Goal: Information Seeking & Learning: Learn about a topic

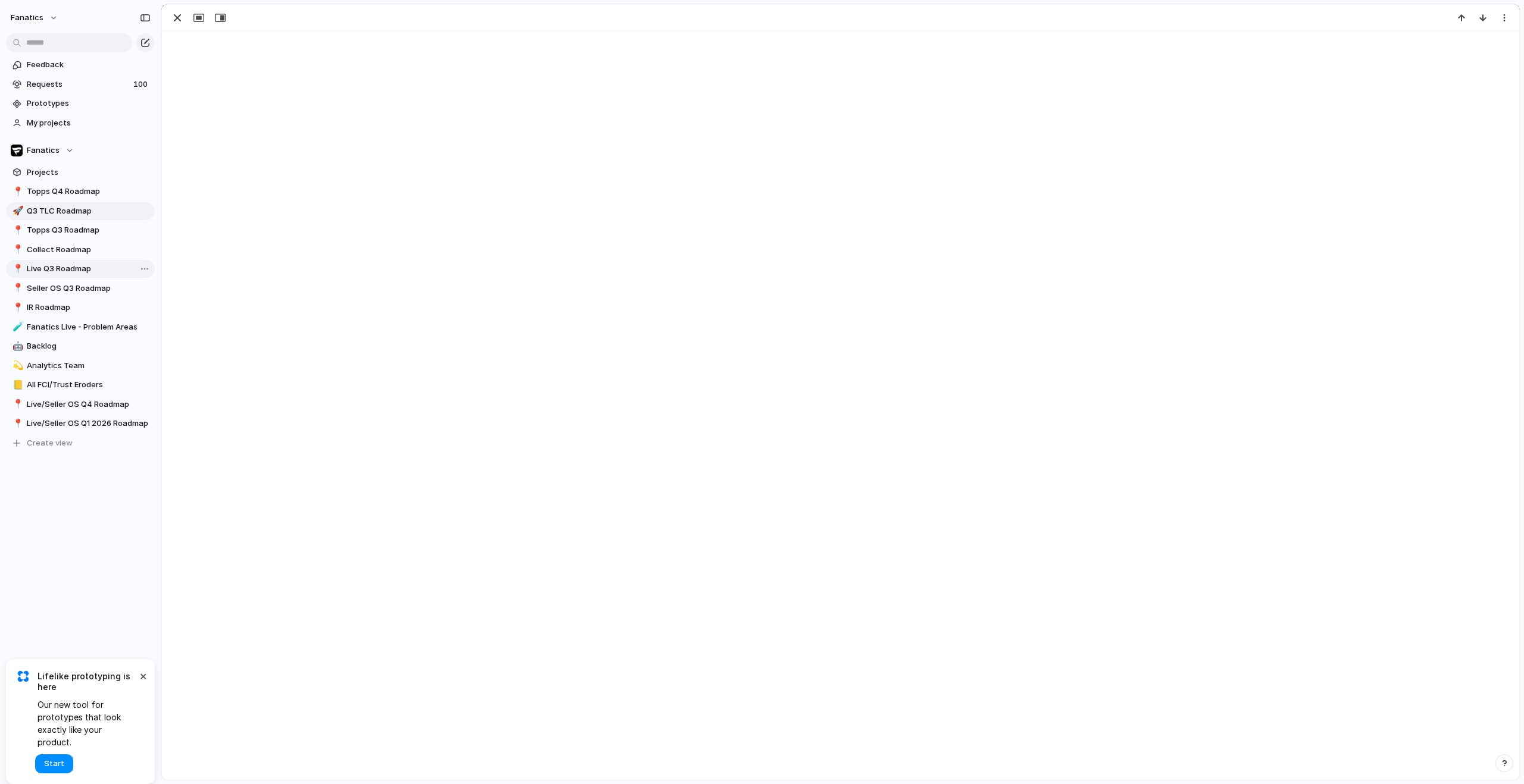
click at [77, 269] on span "Live Q3 Roadmap" at bounding box center [89, 269] width 124 height 12
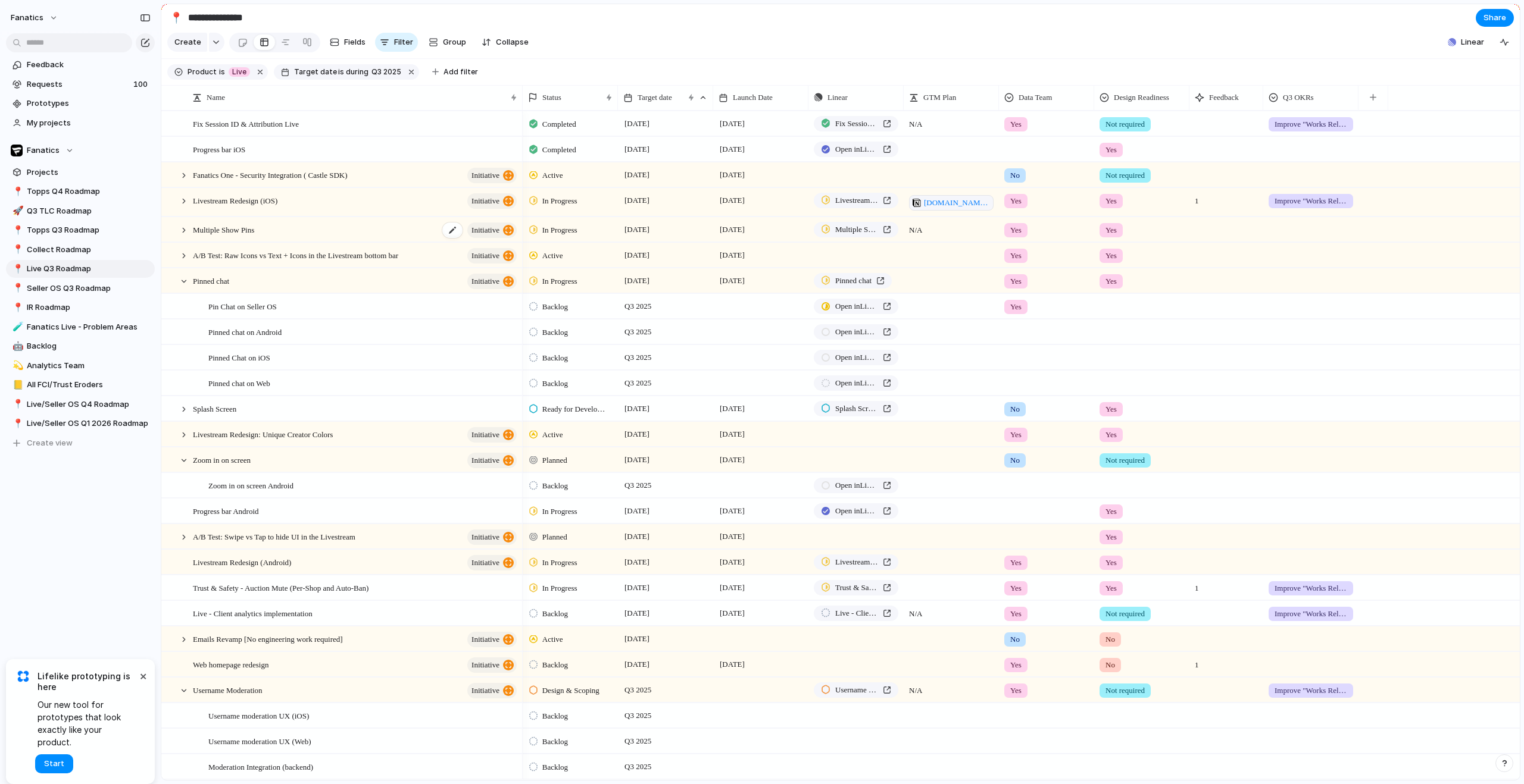
click at [305, 242] on div "Multiple Show Pins initiative" at bounding box center [355, 230] width 325 height 24
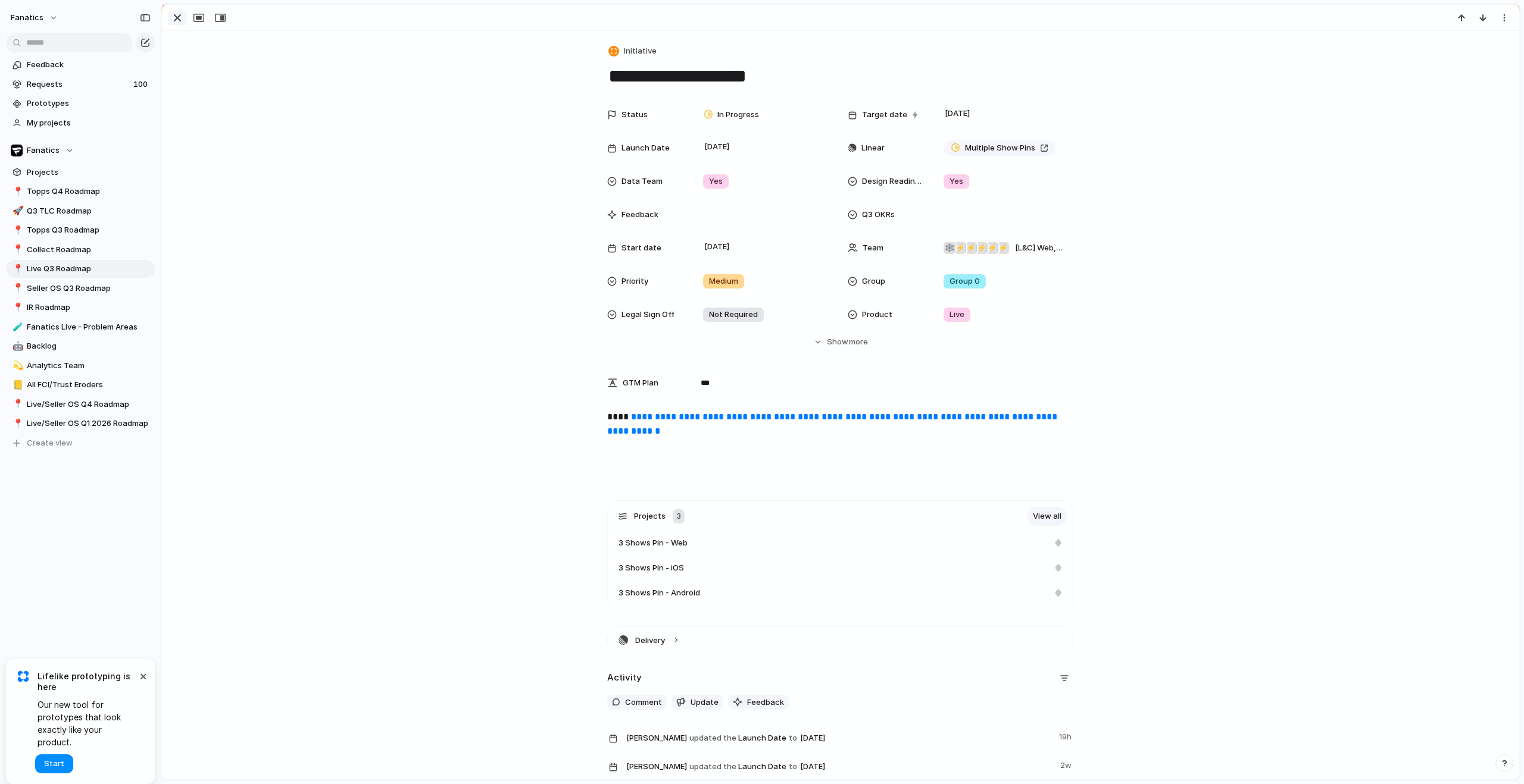
click at [178, 23] on div "button" at bounding box center [177, 18] width 14 height 14
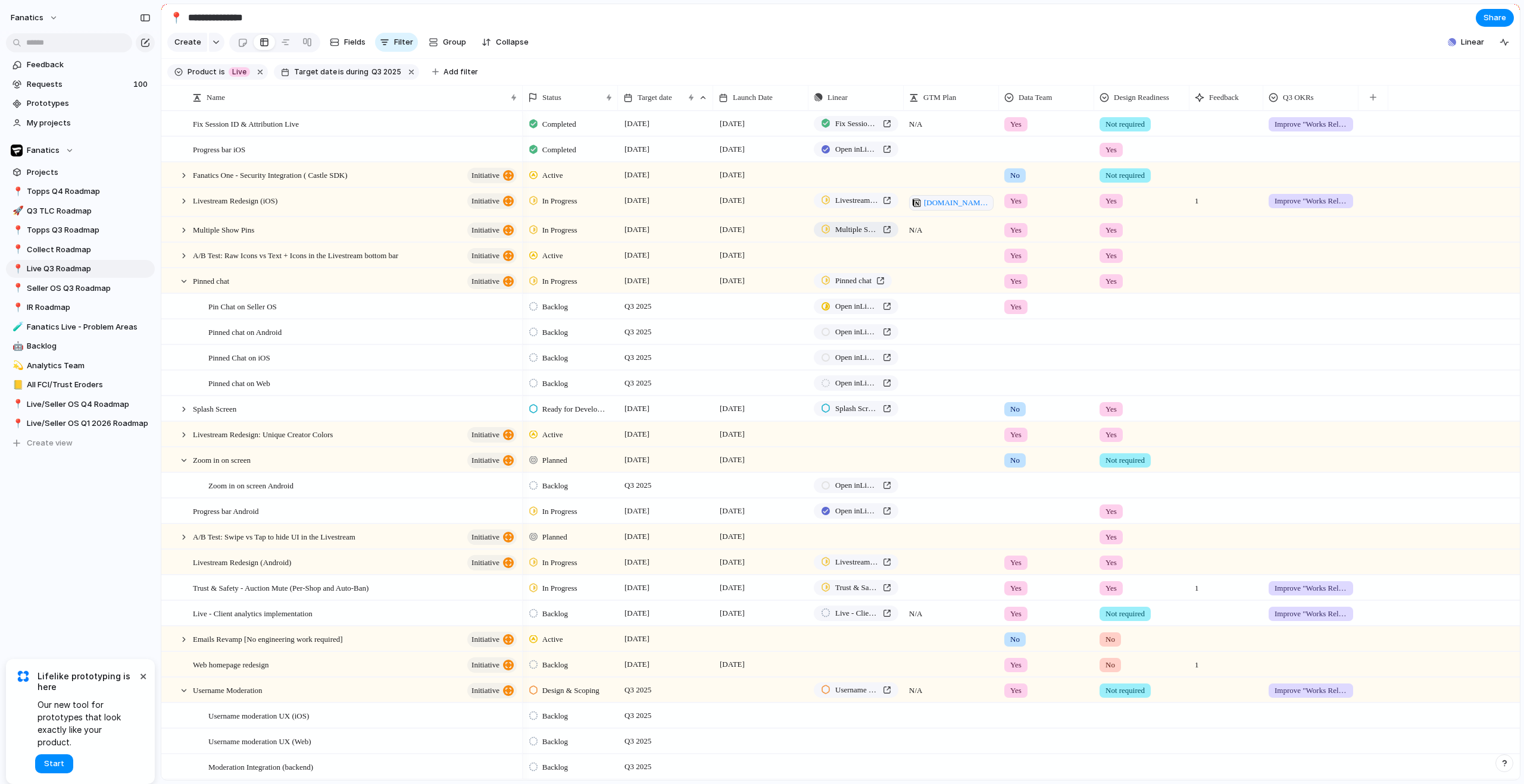
click at [871, 236] on span "Multiple Show Pins" at bounding box center [856, 230] width 43 height 12
click at [363, 420] on div "Splash Screen" at bounding box center [355, 409] width 325 height 24
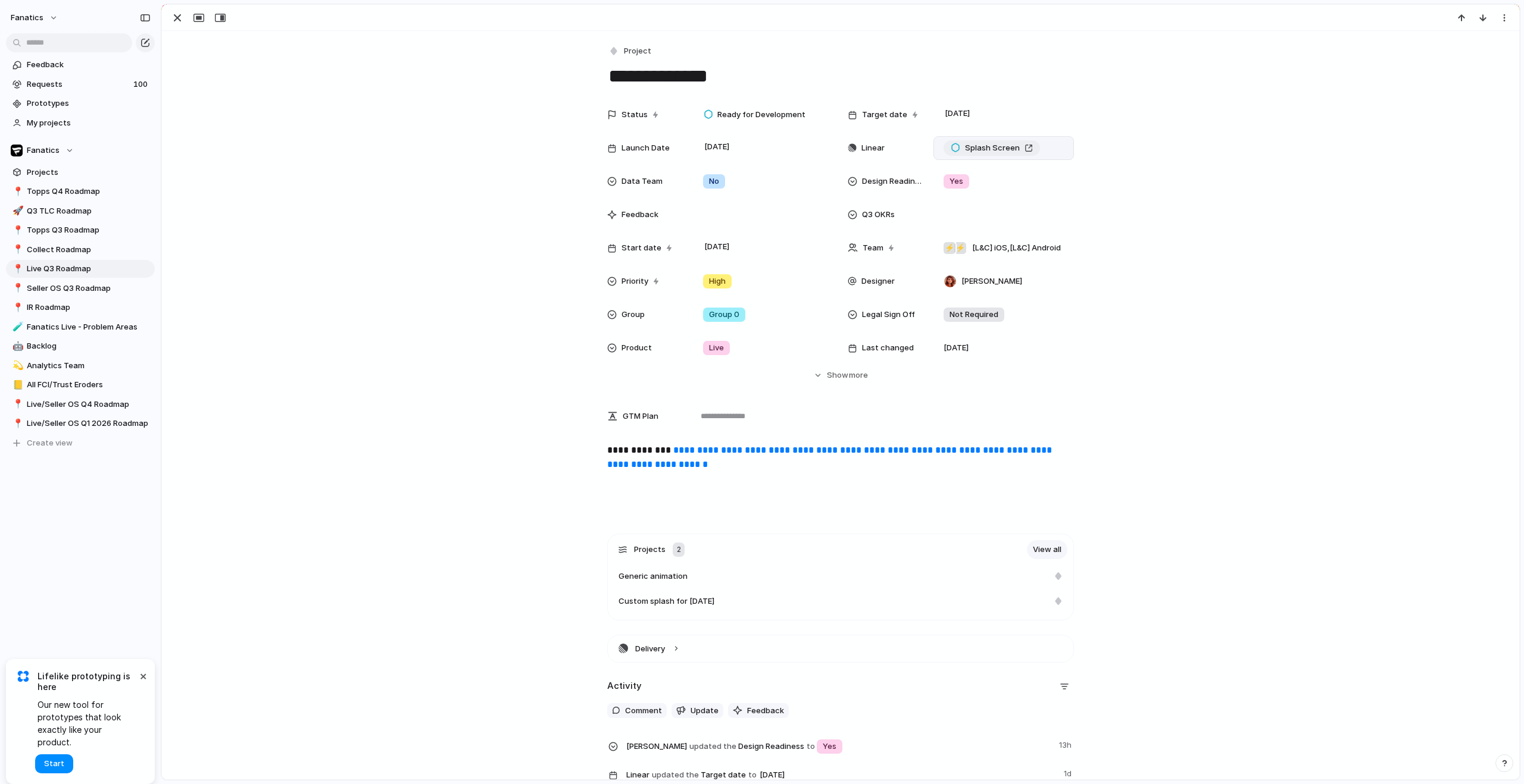
click at [968, 150] on span "Splash Screen" at bounding box center [992, 148] width 55 height 12
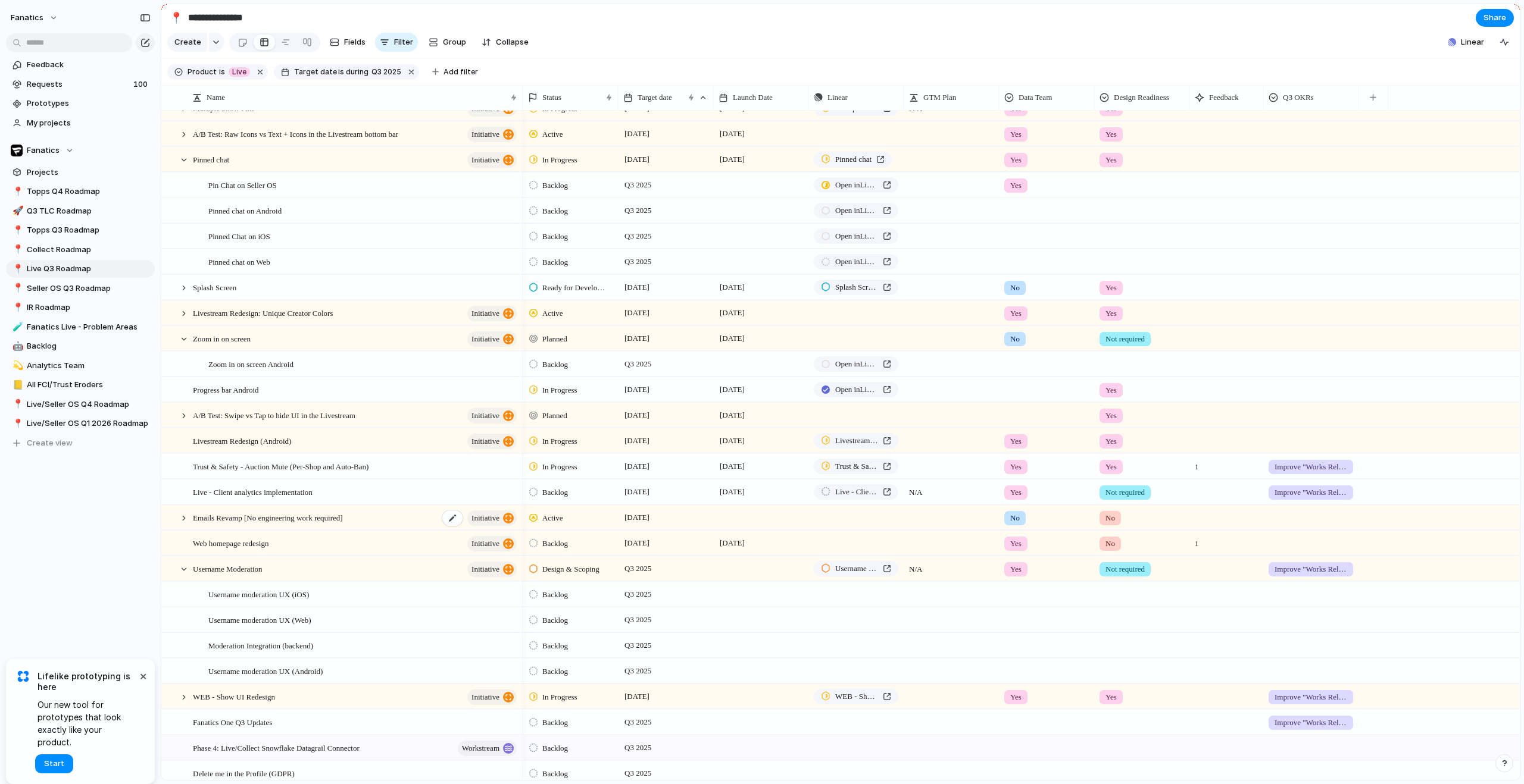
click at [382, 530] on div "Emails Revamp [No engineering work required] initiative" at bounding box center [355, 518] width 325 height 24
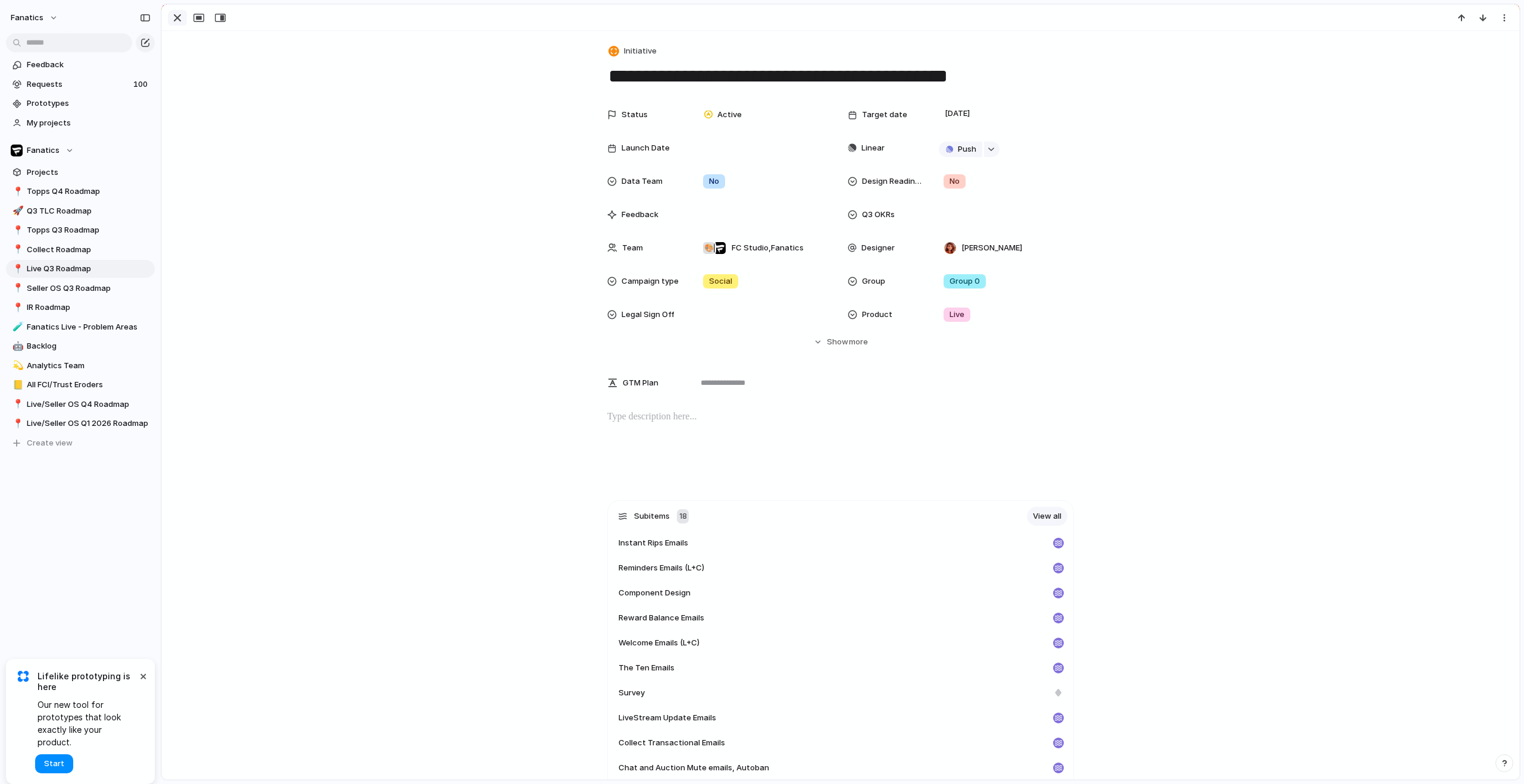
click at [183, 22] on div "button" at bounding box center [177, 18] width 14 height 14
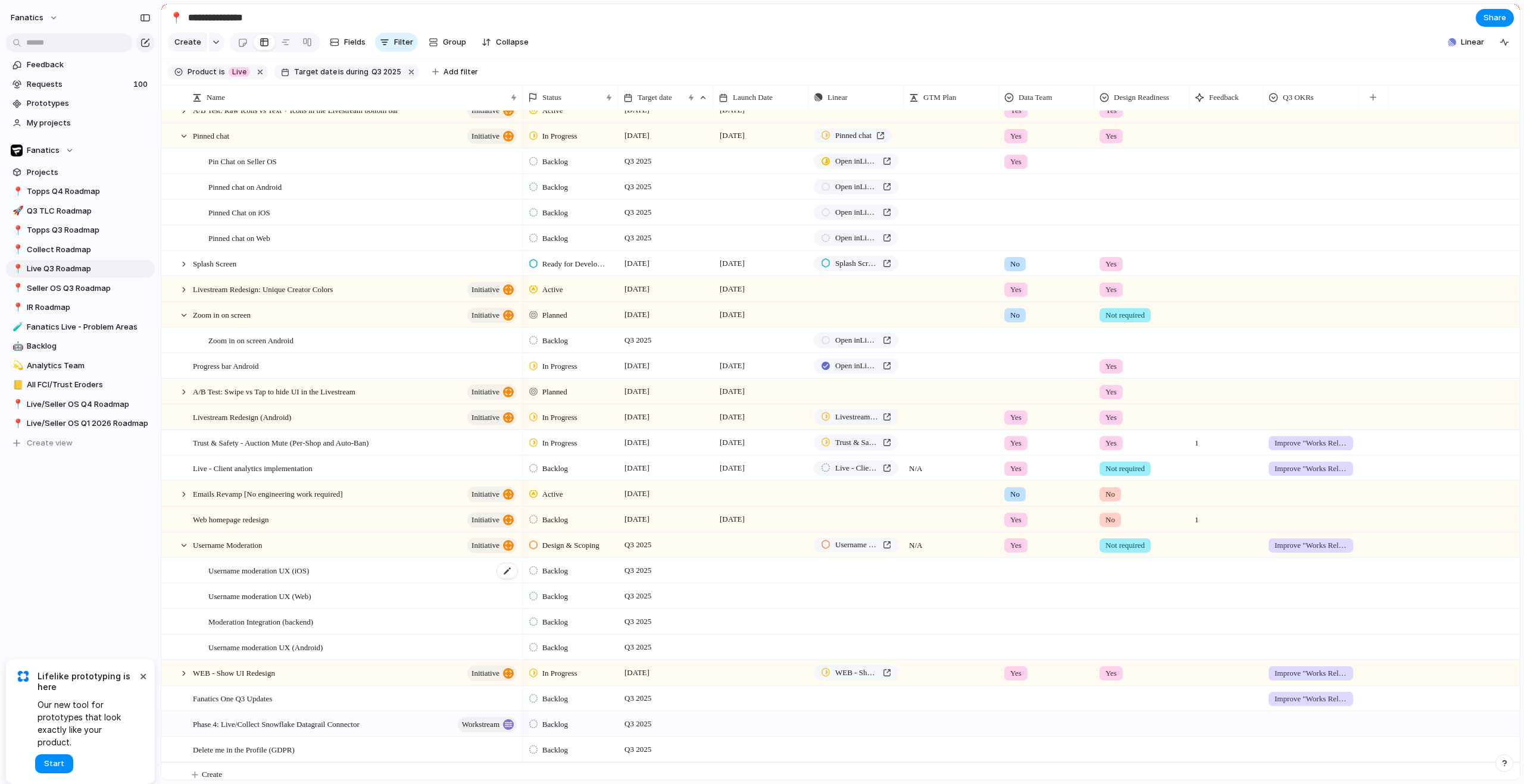
scroll to position [162, 0]
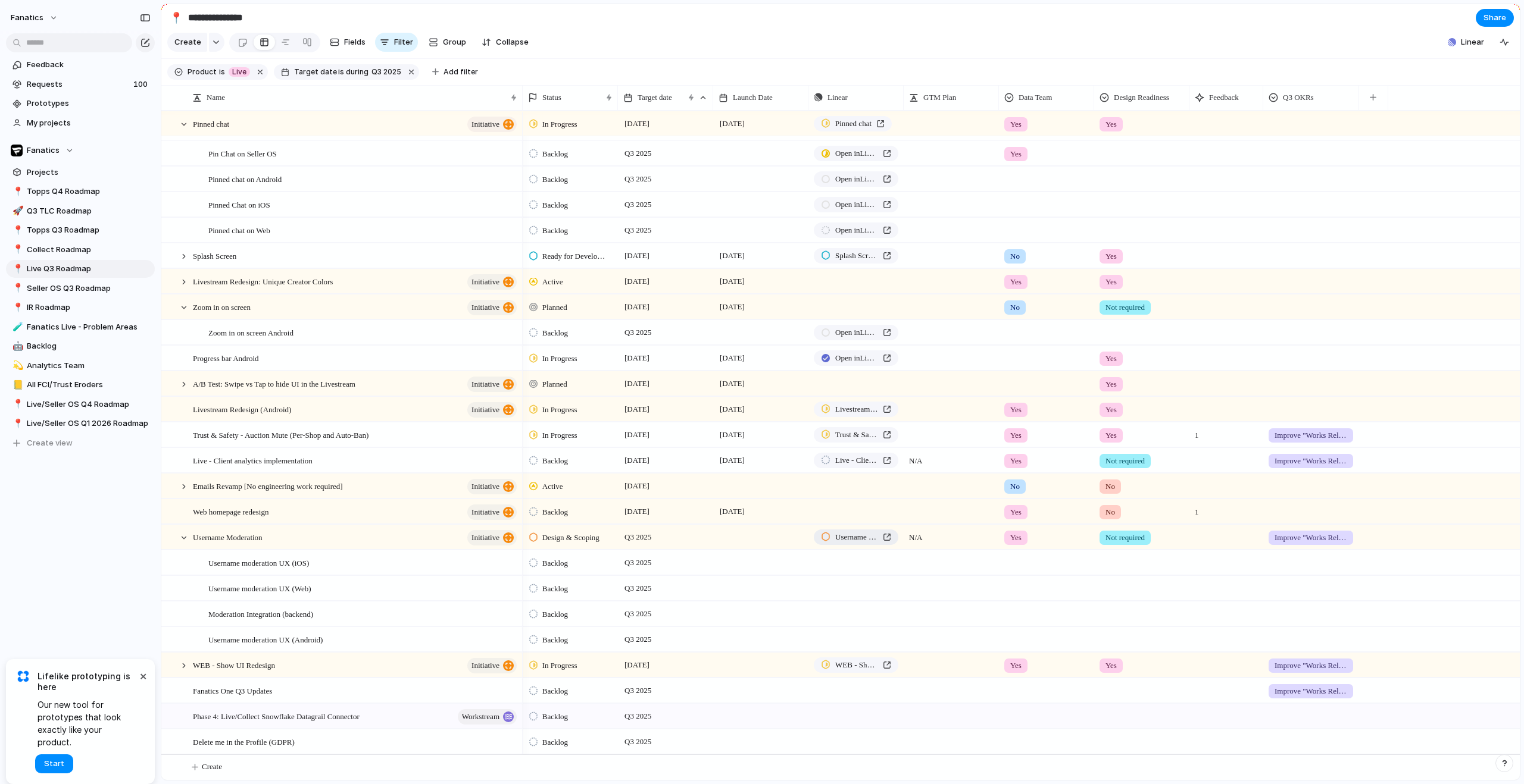
click at [870, 539] on span "Username Moderation" at bounding box center [856, 537] width 43 height 12
click at [90, 281] on link "📍 Seller OS Q3 Roadmap" at bounding box center [81, 289] width 149 height 18
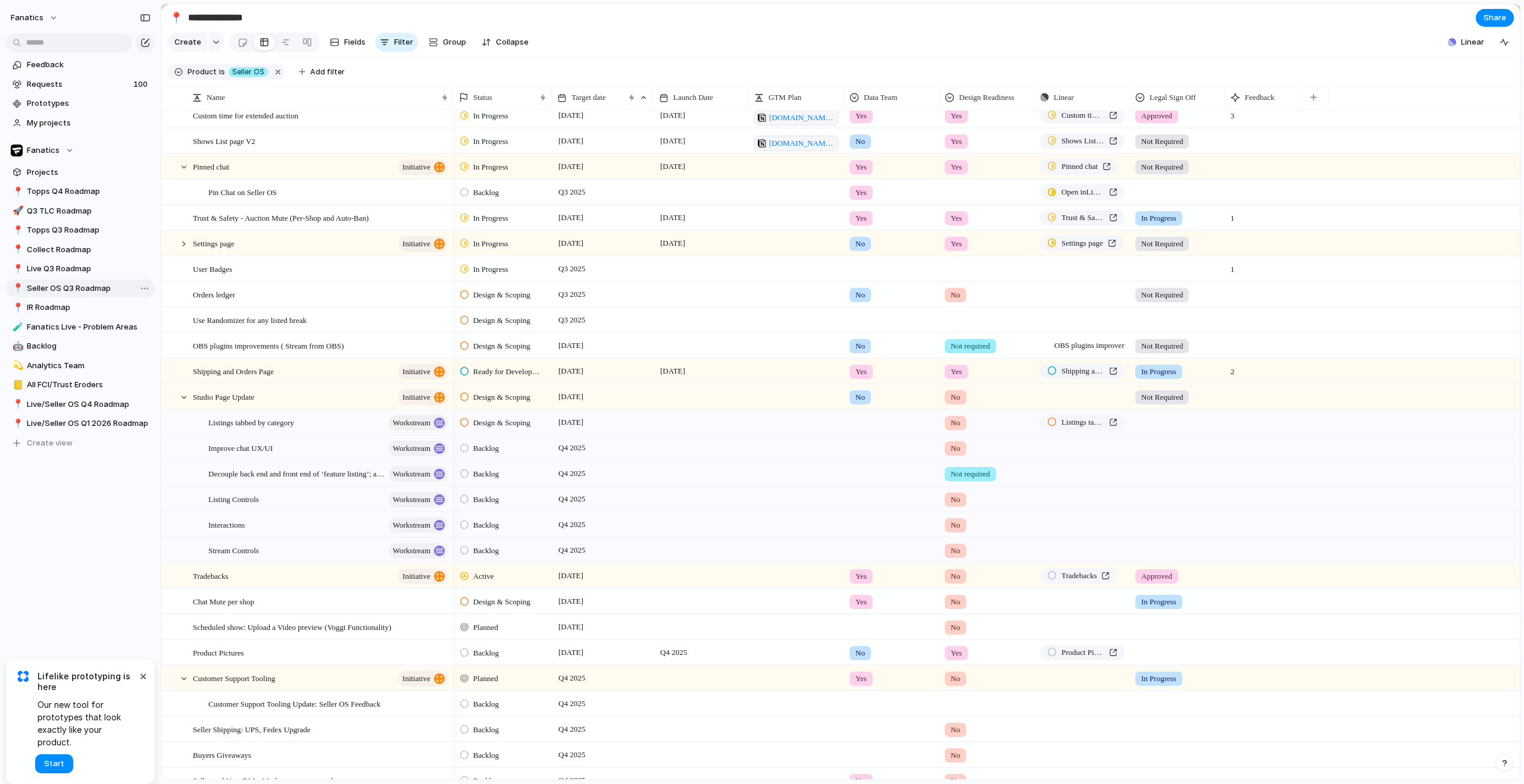
type input "**********"
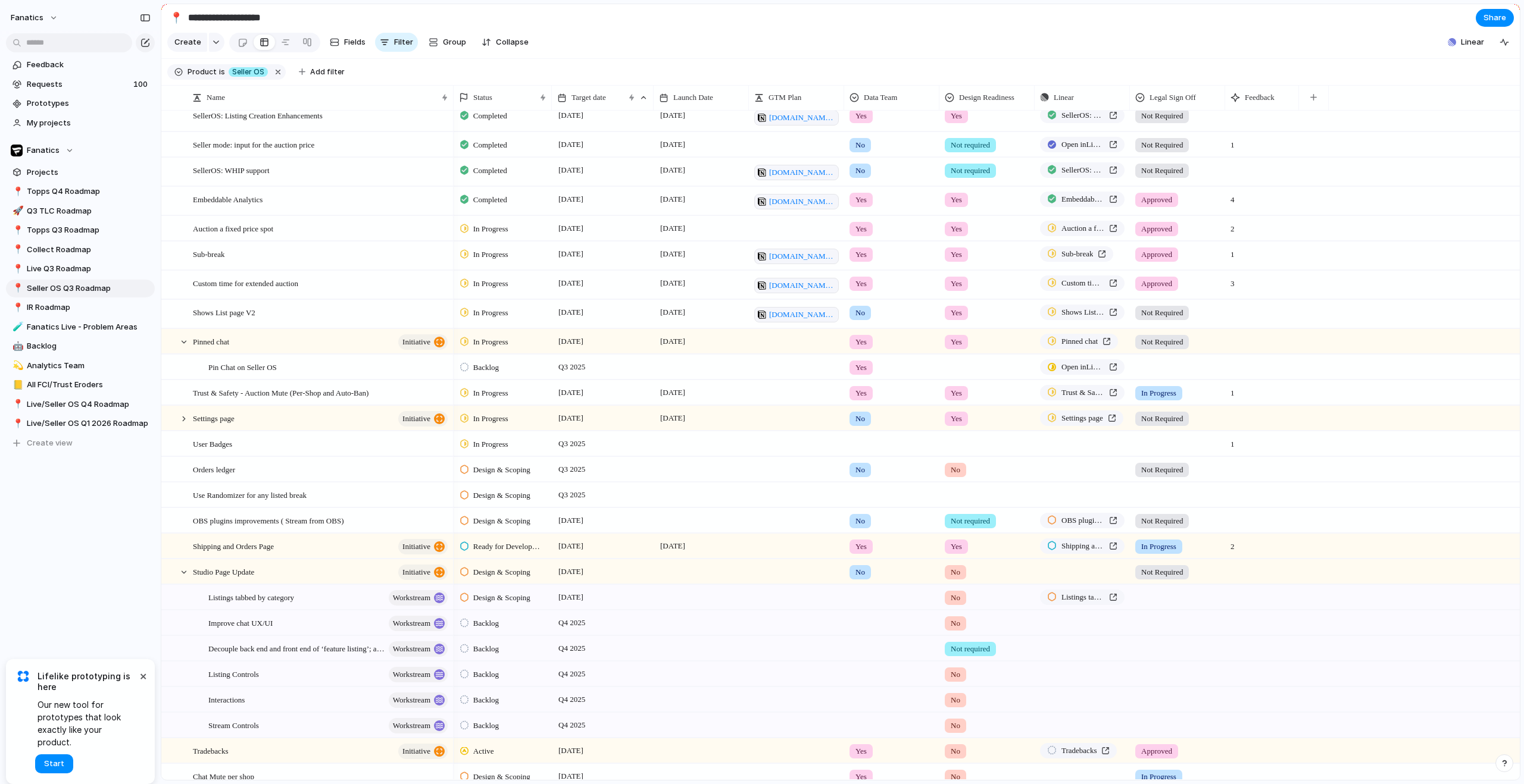
scroll to position [379, 0]
